Goal: Navigation & Orientation: Find specific page/section

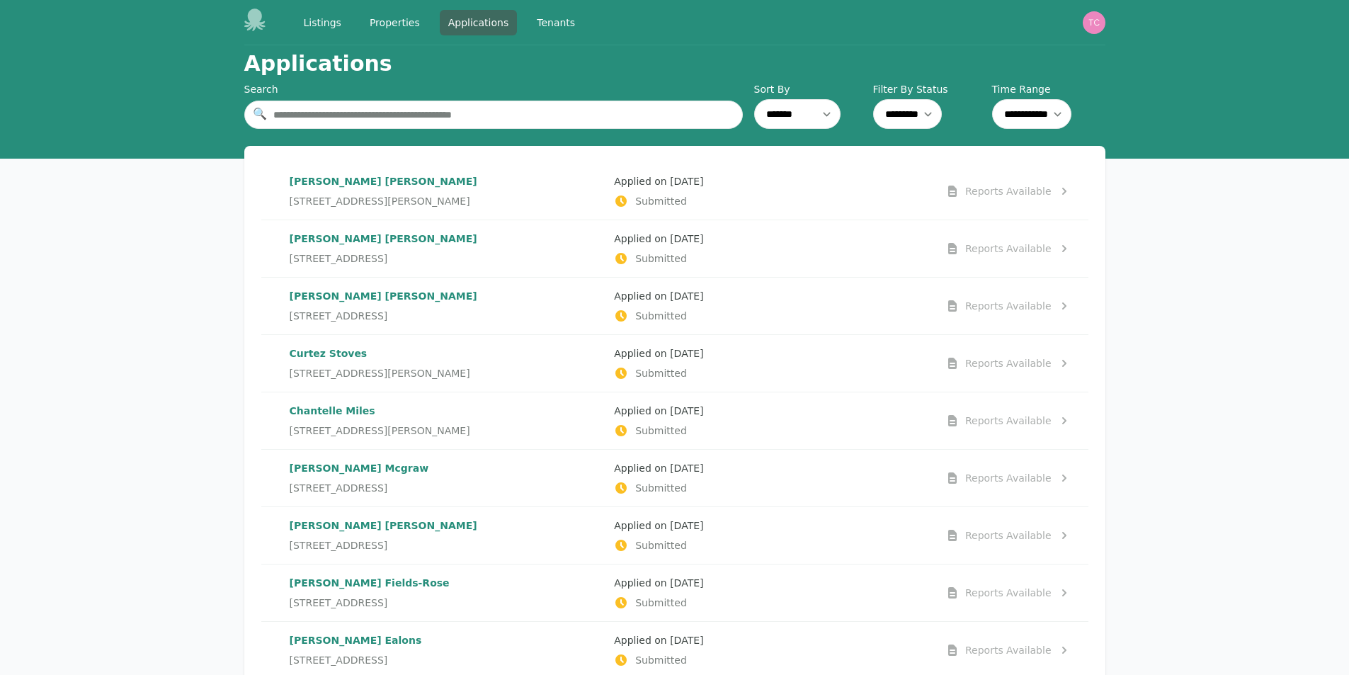
select select "*********"
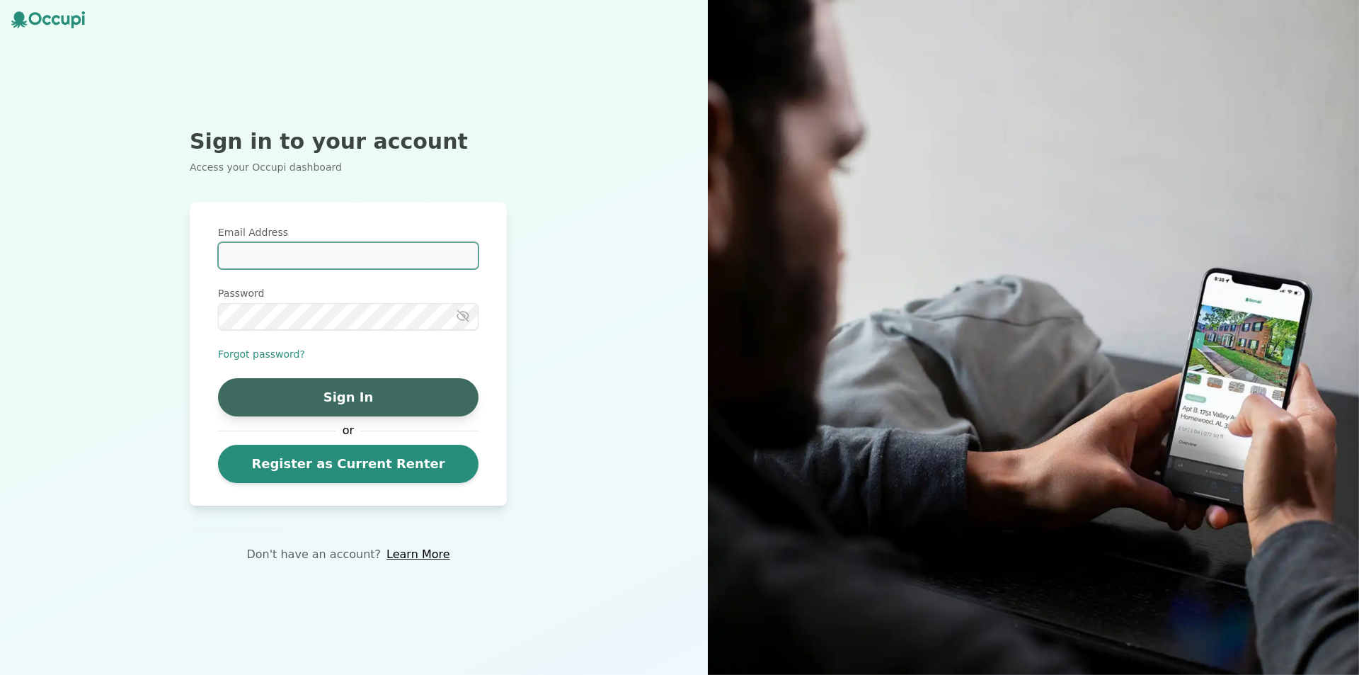
type input "**********"
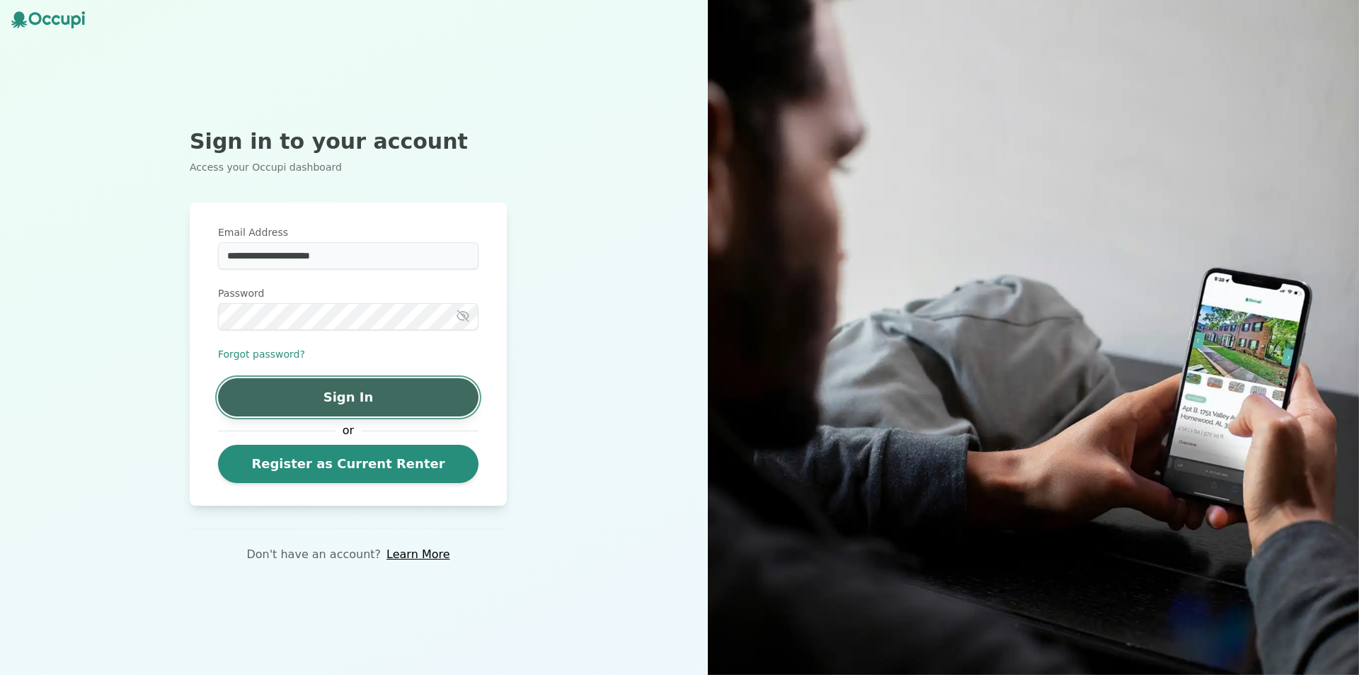
click at [314, 401] on button "Sign In" at bounding box center [348, 397] width 261 height 38
